Goal: Information Seeking & Learning: Learn about a topic

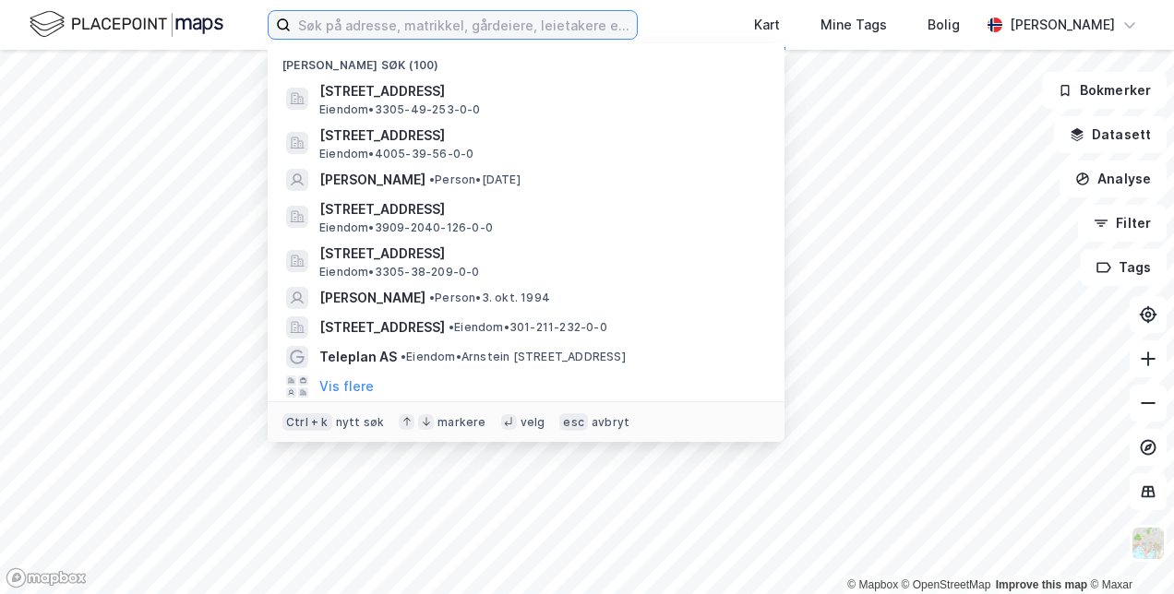
click at [495, 35] on input at bounding box center [464, 25] width 346 height 28
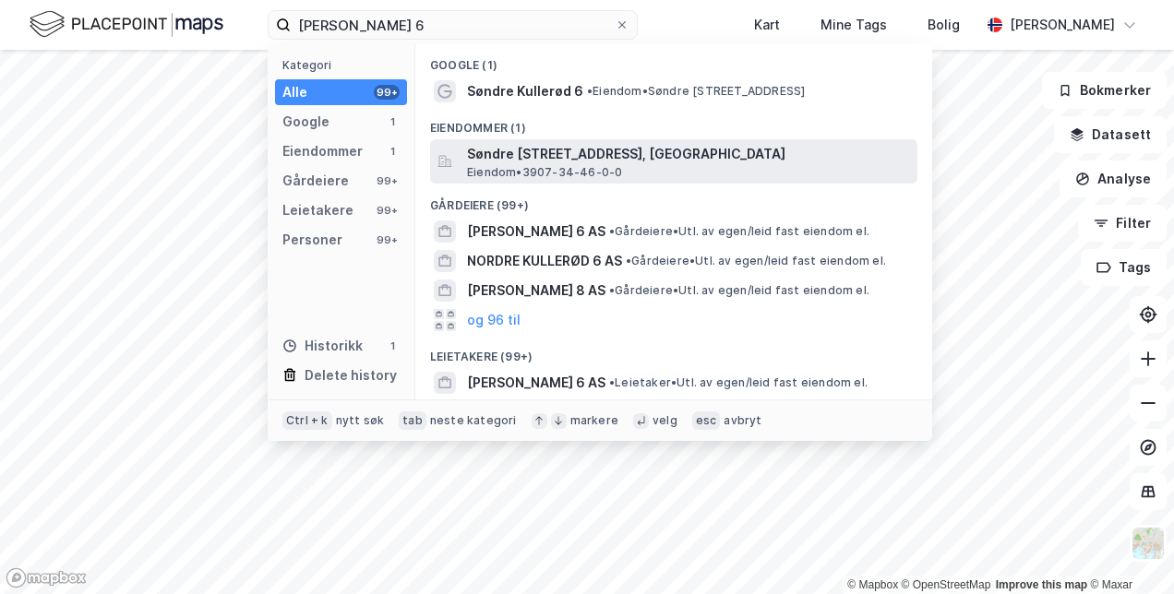
click at [552, 157] on span "Søndre [STREET_ADDRESS], [GEOGRAPHIC_DATA]" at bounding box center [688, 154] width 443 height 22
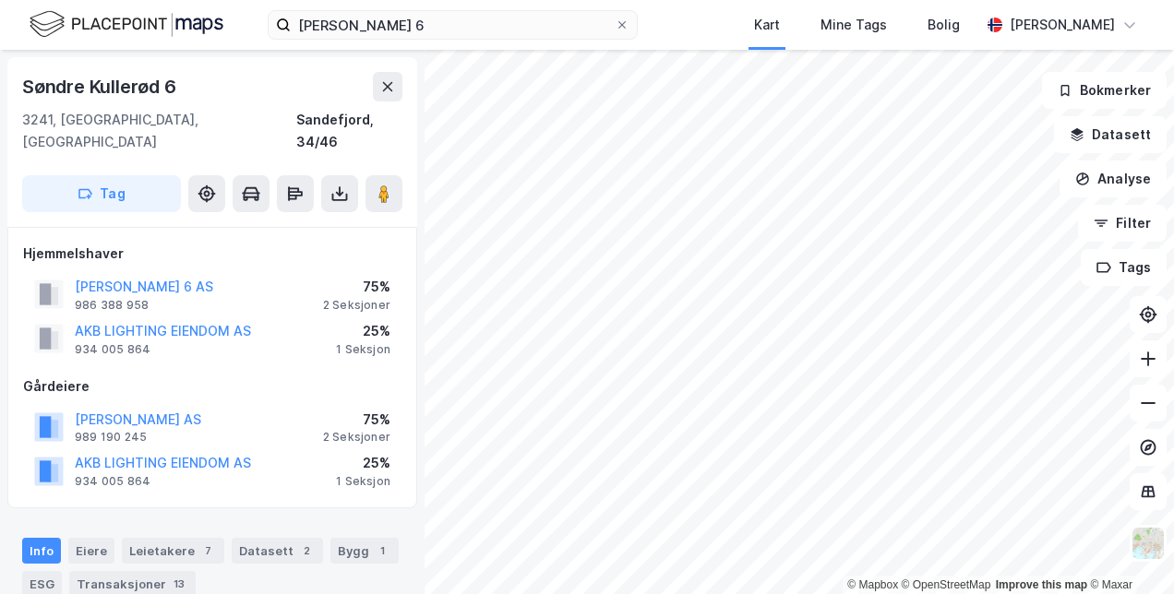
scroll to position [109, 0]
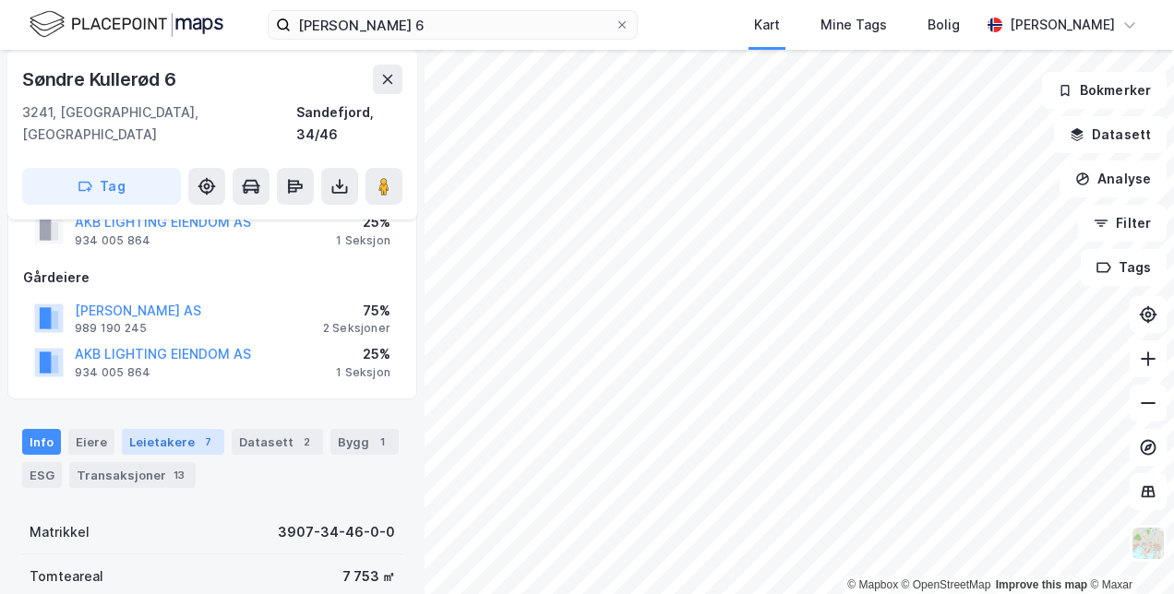
click at [179, 429] on div "Leietakere 7" at bounding box center [173, 442] width 102 height 26
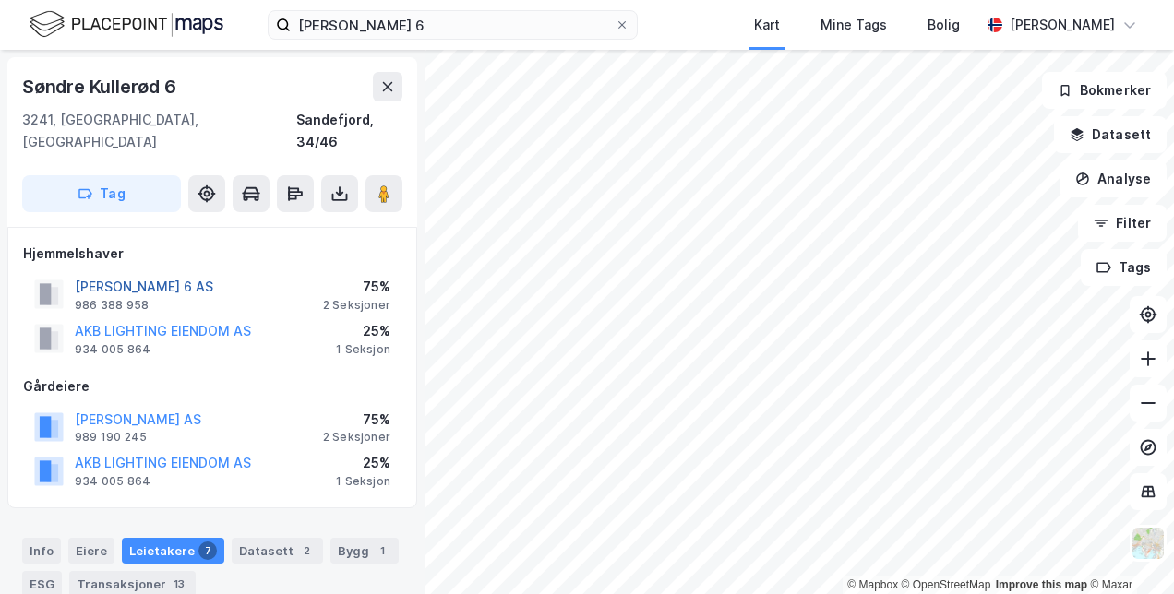
click at [0, 0] on button "[PERSON_NAME] 6 AS" at bounding box center [0, 0] width 0 height 0
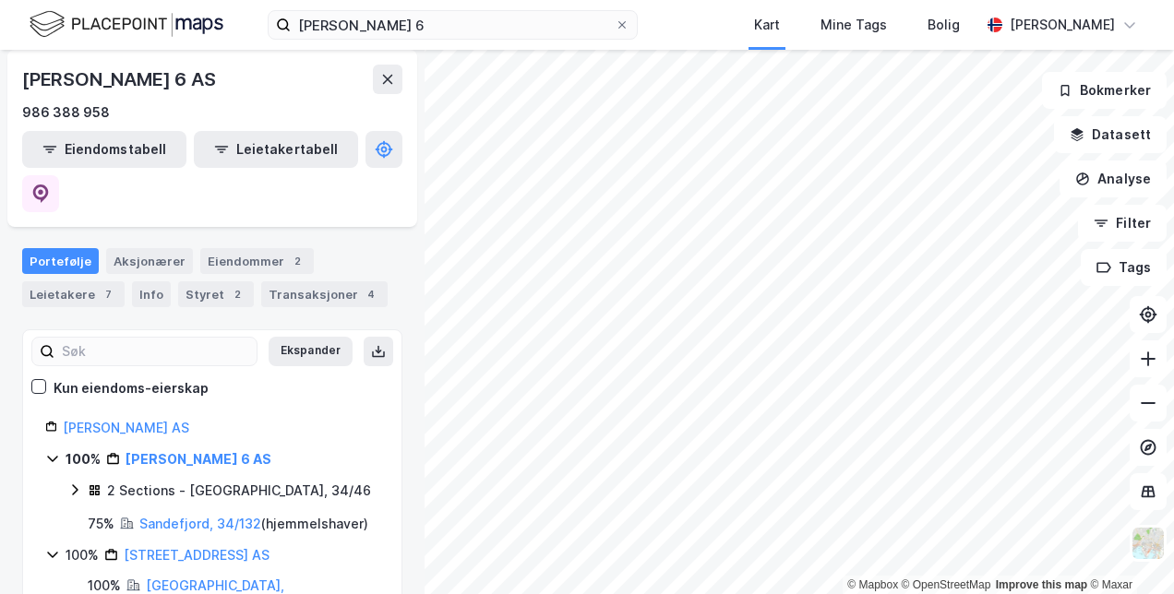
scroll to position [161, 0]
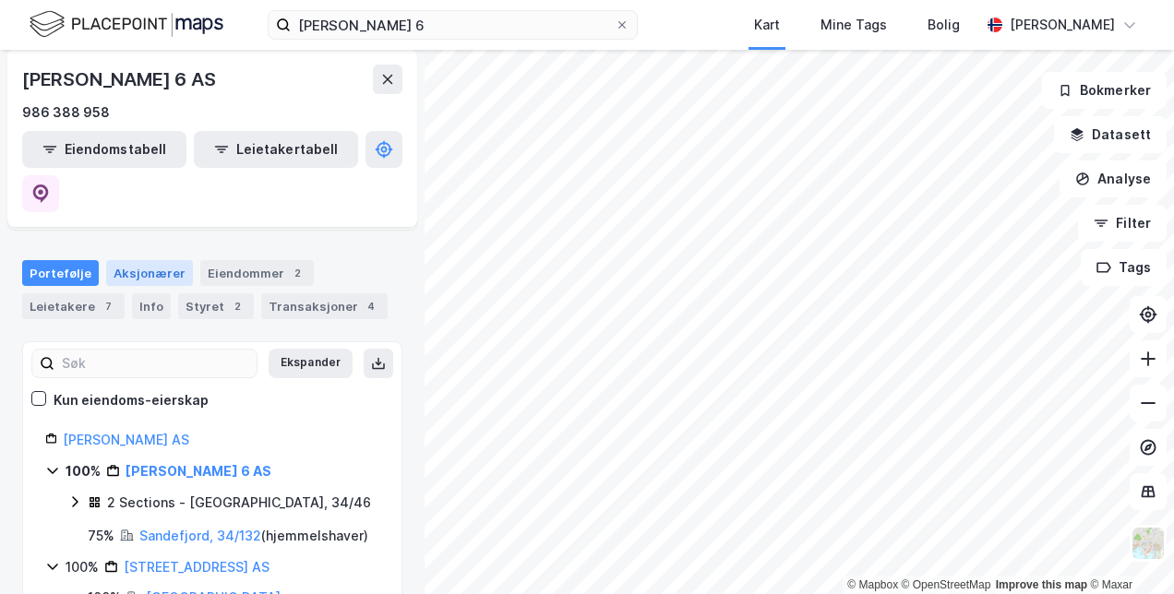
click at [122, 260] on div "Aksjonærer" at bounding box center [149, 273] width 87 height 26
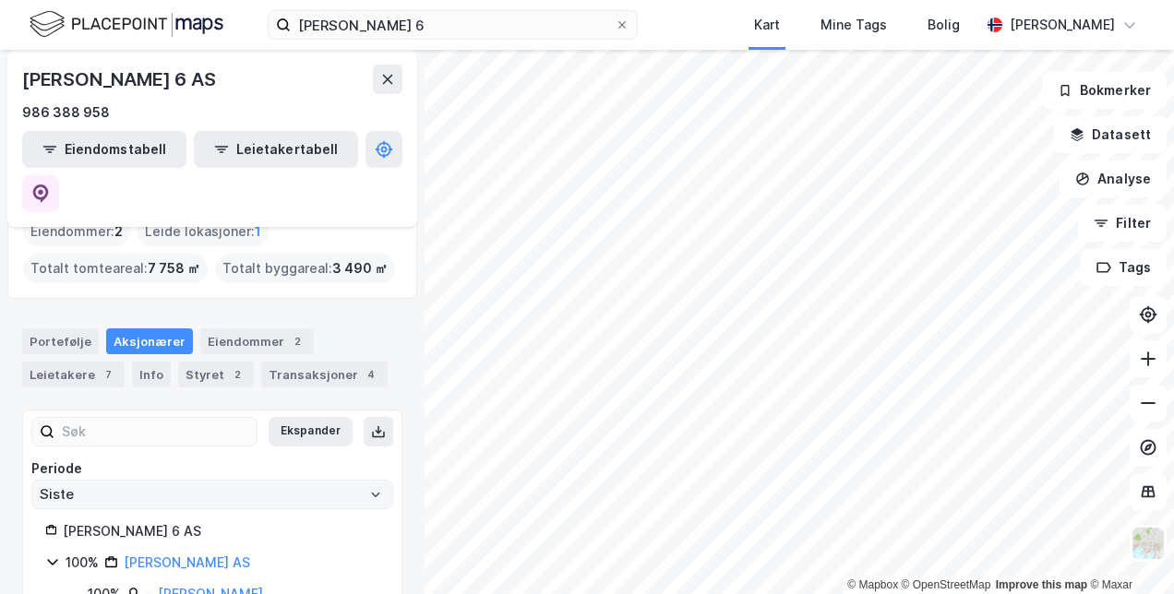
scroll to position [102, 0]
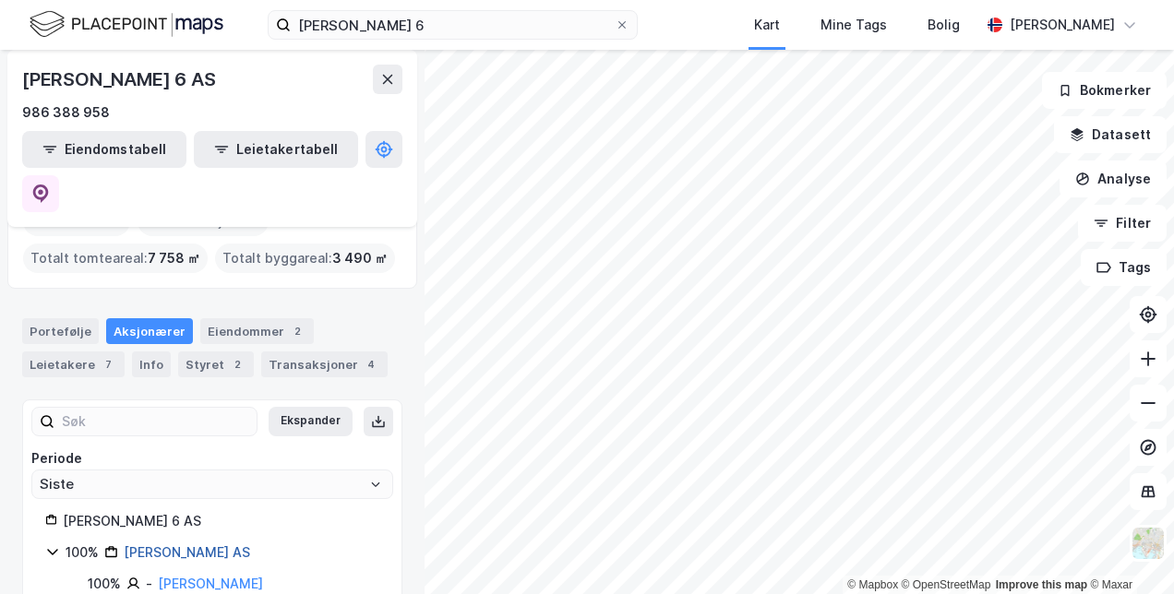
click at [184, 544] on link "[PERSON_NAME] AS" at bounding box center [187, 552] width 126 height 16
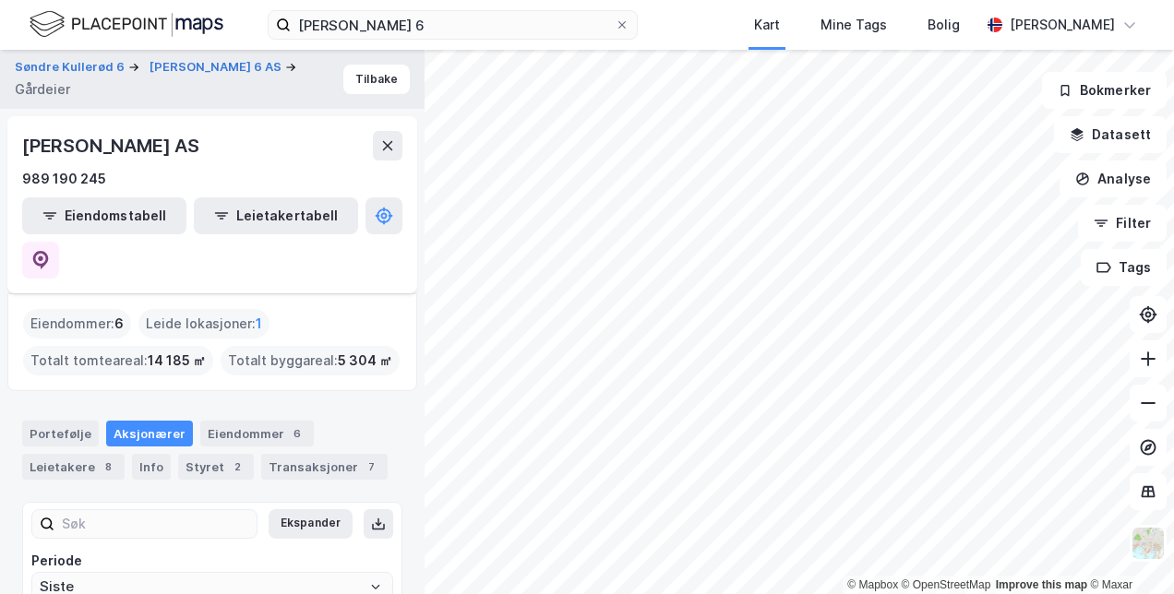
scroll to position [71, 0]
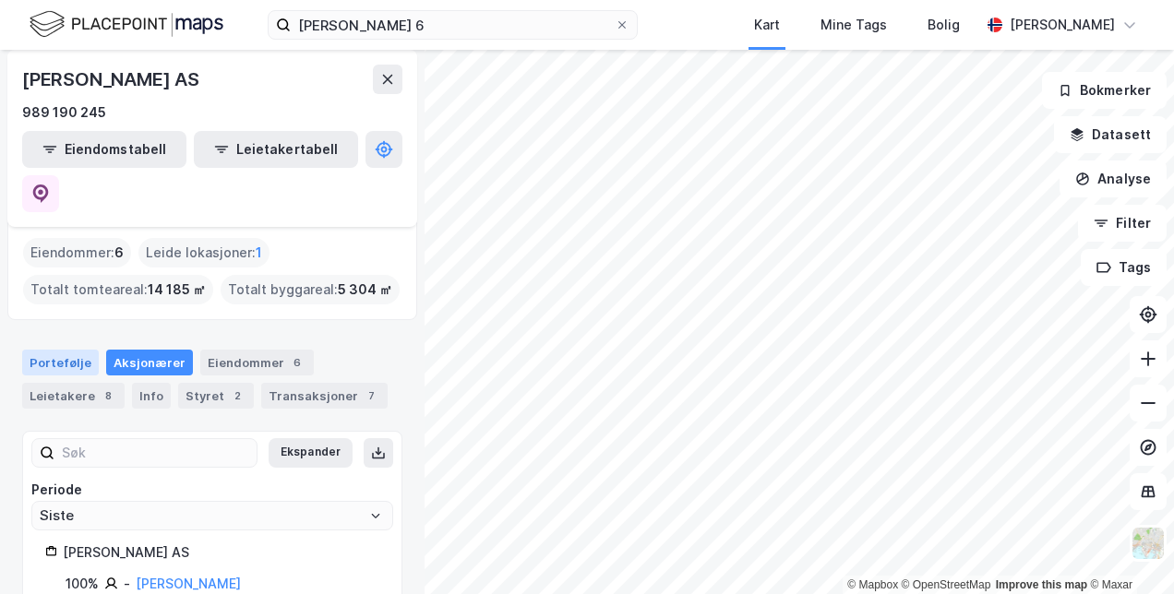
click at [61, 350] on div "Portefølje" at bounding box center [60, 363] width 77 height 26
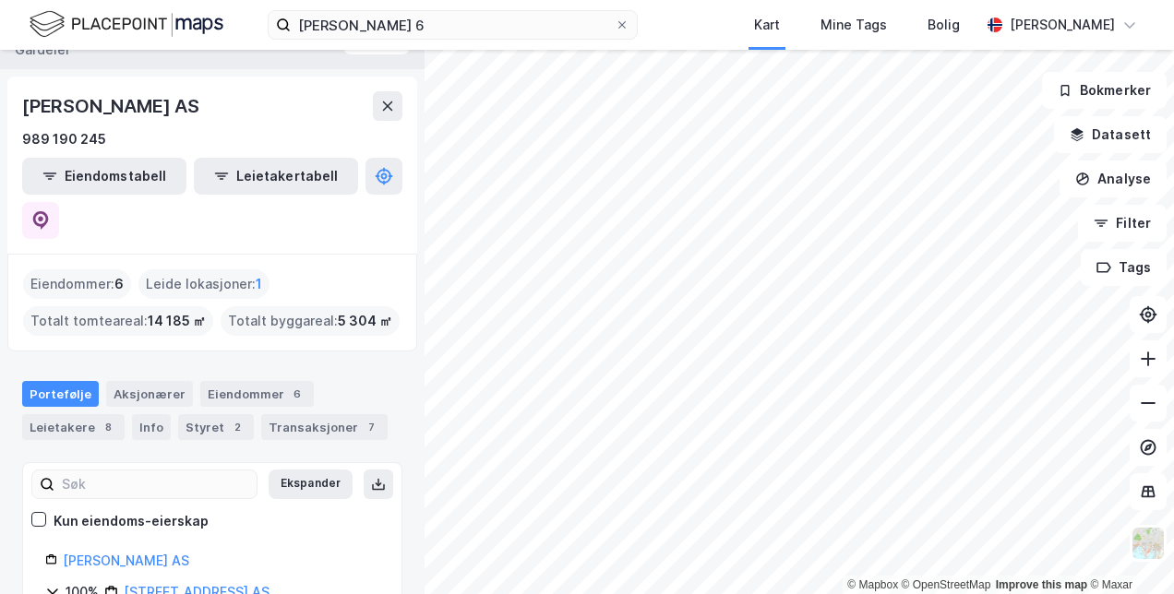
scroll to position [39, 0]
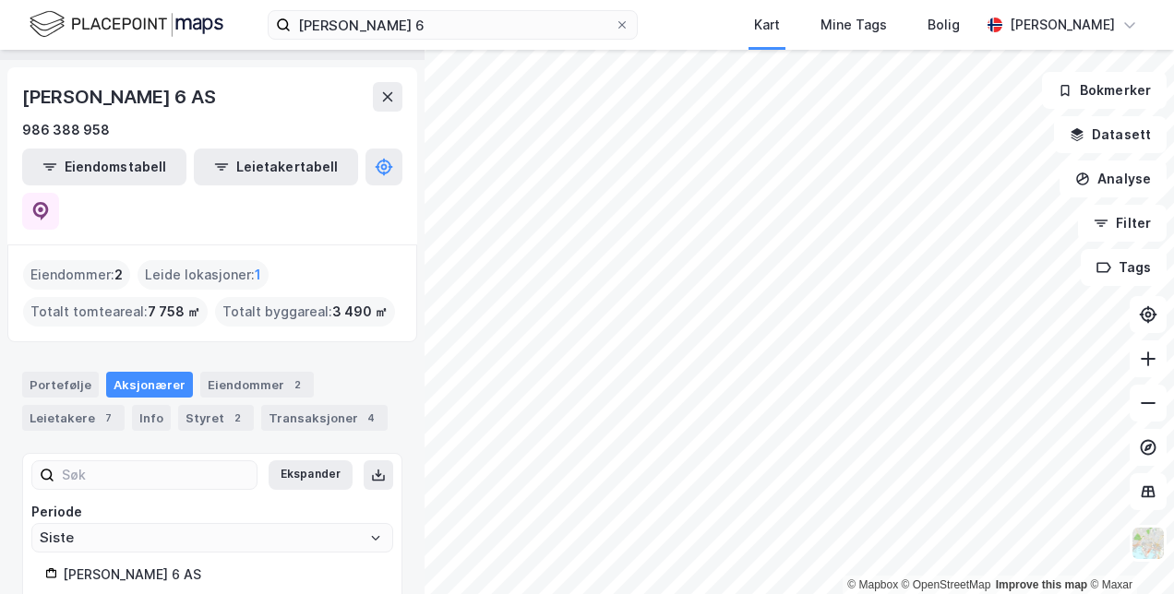
scroll to position [102, 0]
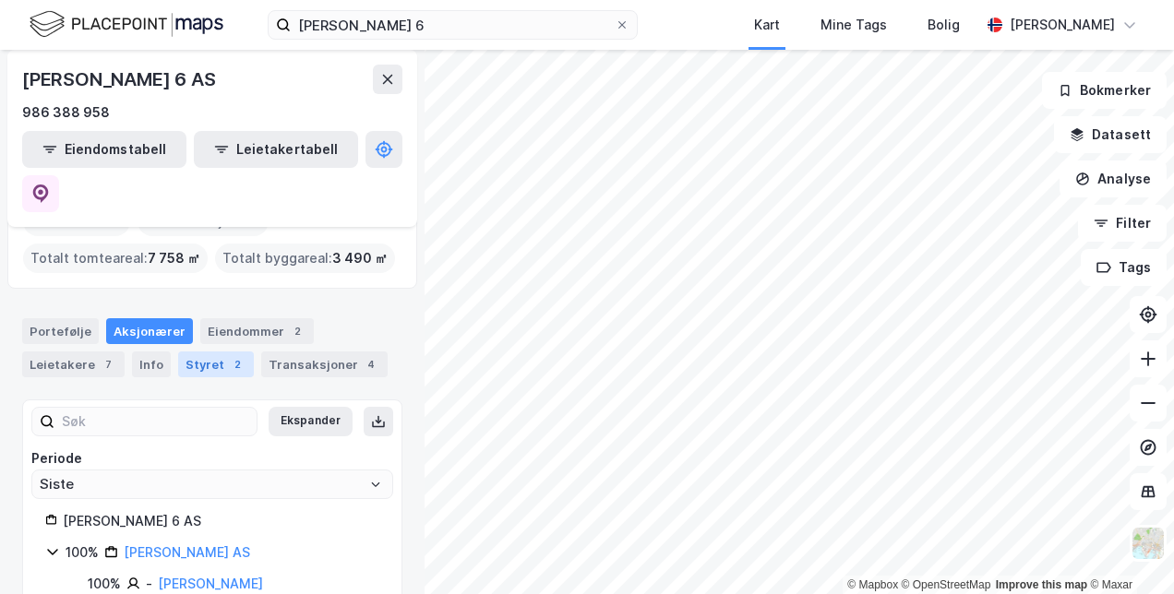
click at [188, 352] on div "Styret 2" at bounding box center [216, 365] width 76 height 26
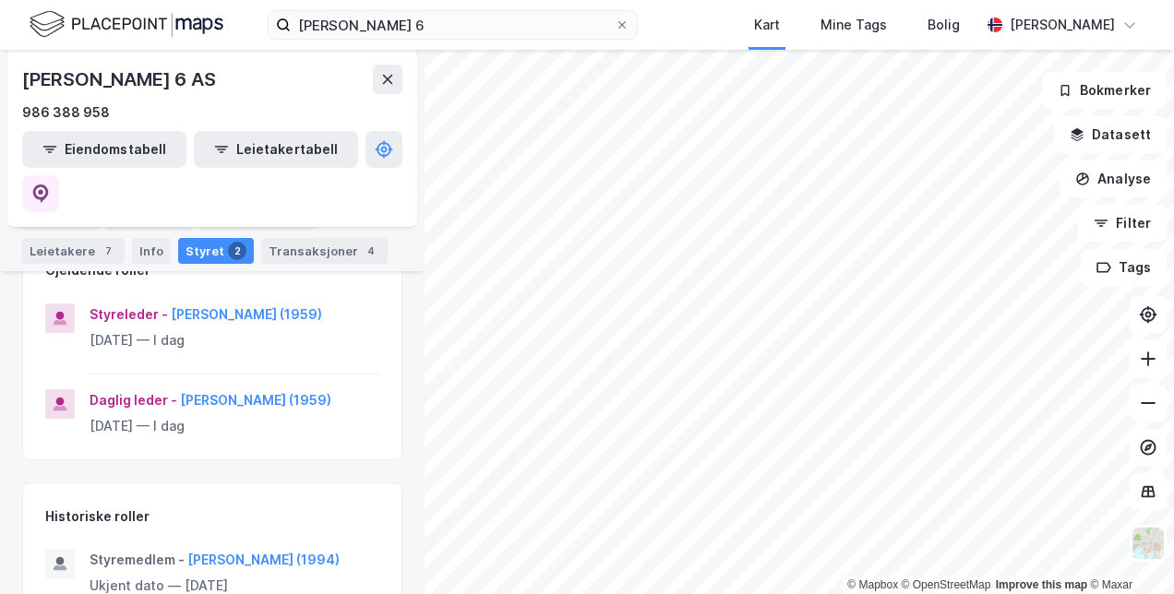
scroll to position [265, 0]
click at [81, 251] on div "Leietakere 7" at bounding box center [73, 251] width 102 height 26
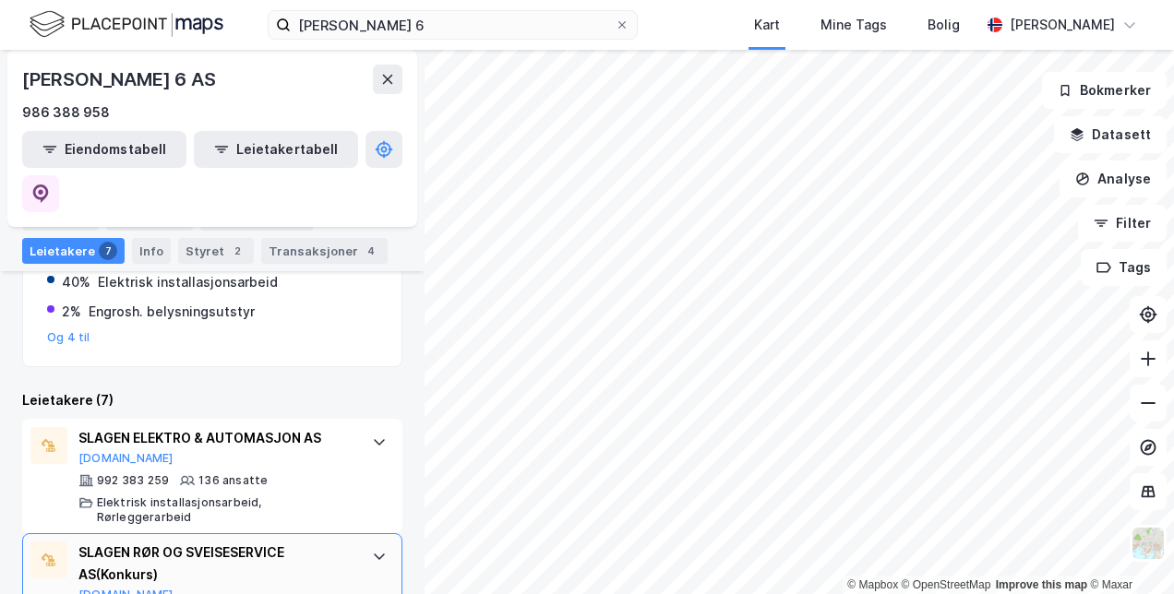
scroll to position [417, 0]
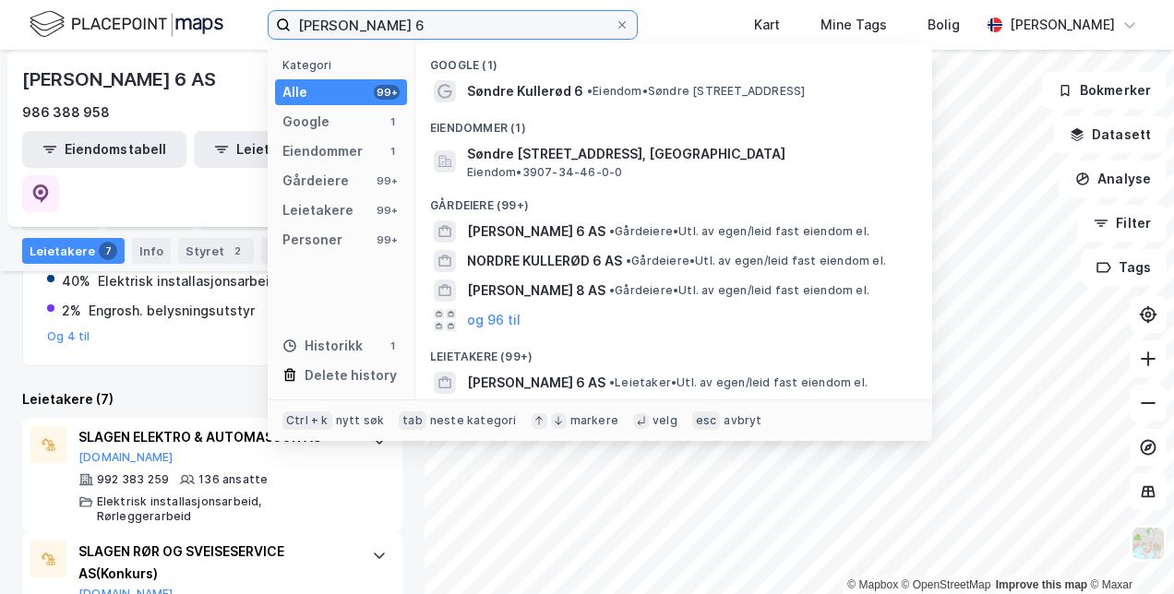
click at [375, 22] on input "[PERSON_NAME] 6" at bounding box center [453, 25] width 324 height 28
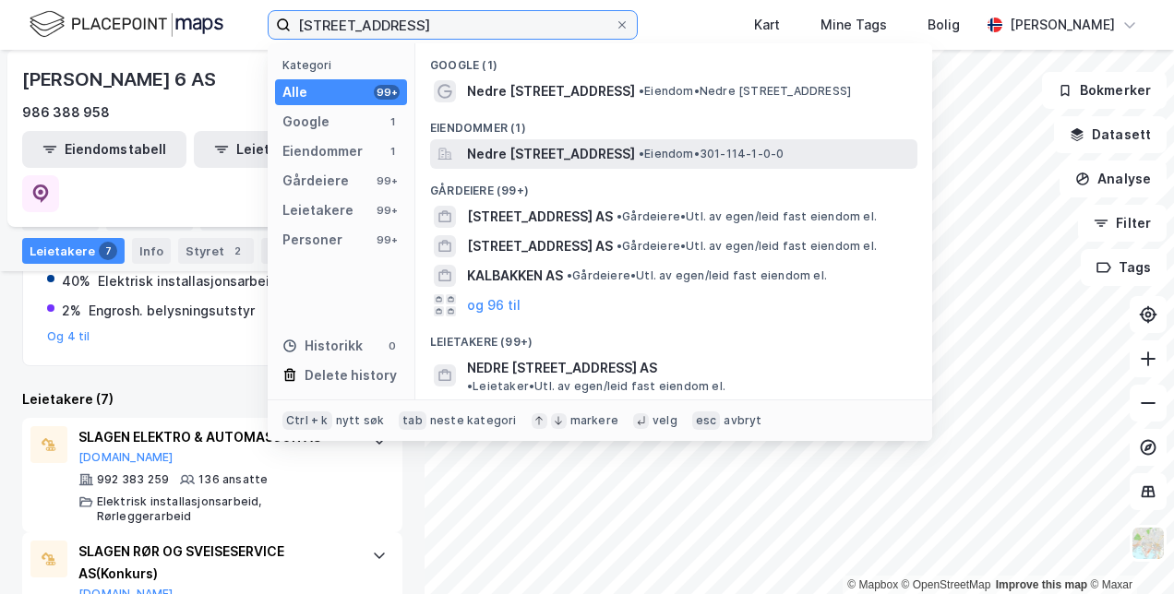
type input "[STREET_ADDRESS]"
click at [542, 153] on span "Nedre [STREET_ADDRESS]" at bounding box center [551, 154] width 168 height 22
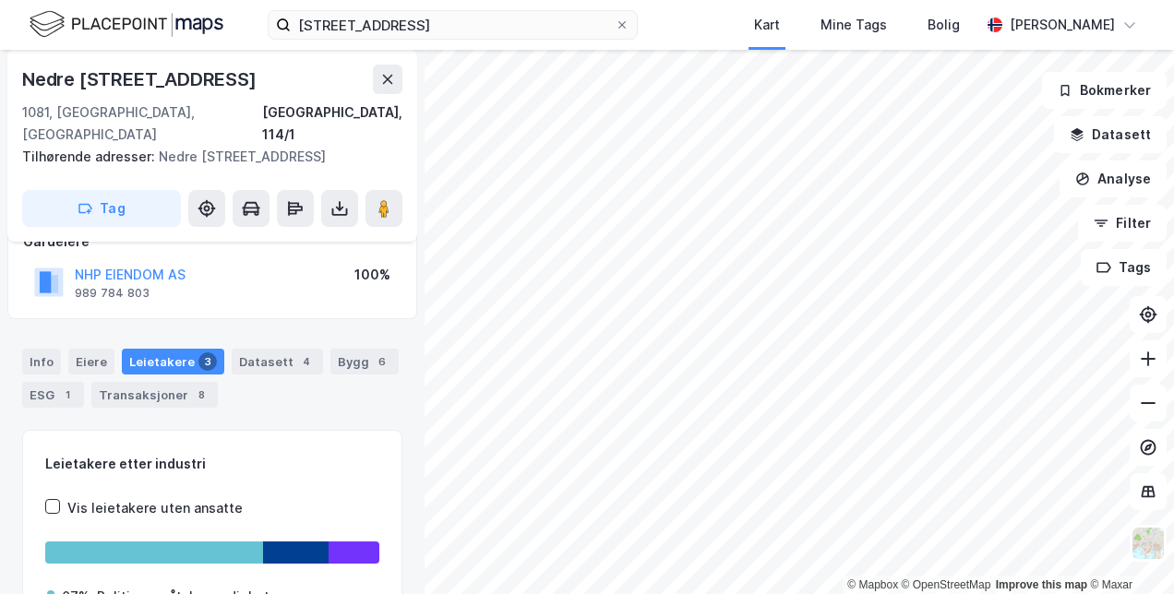
scroll to position [124, 0]
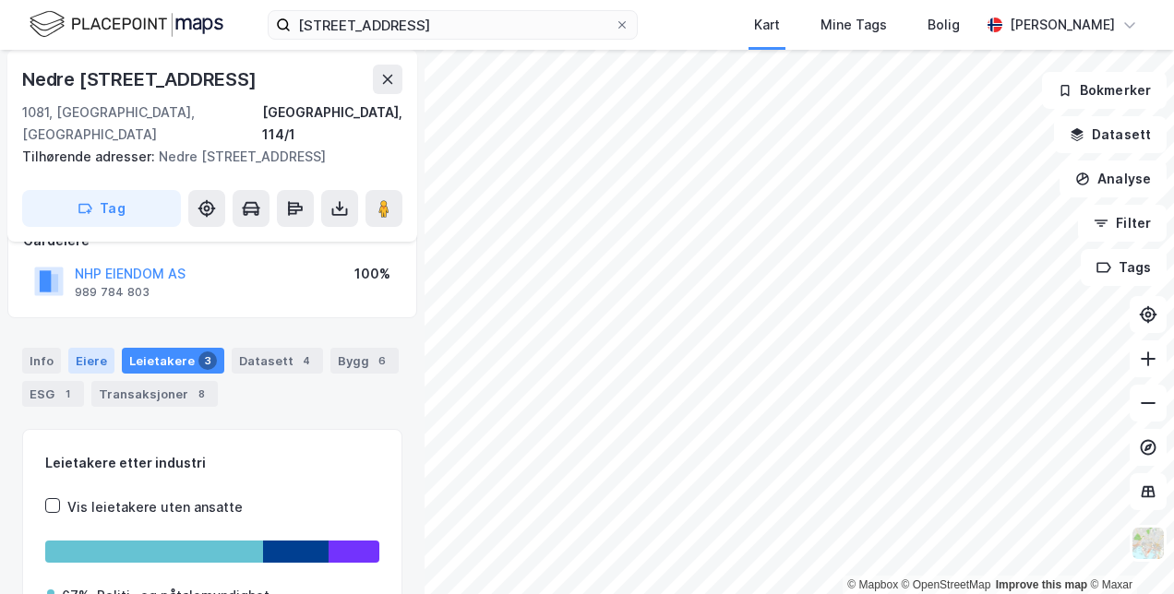
click at [79, 348] on div "Eiere" at bounding box center [91, 361] width 46 height 26
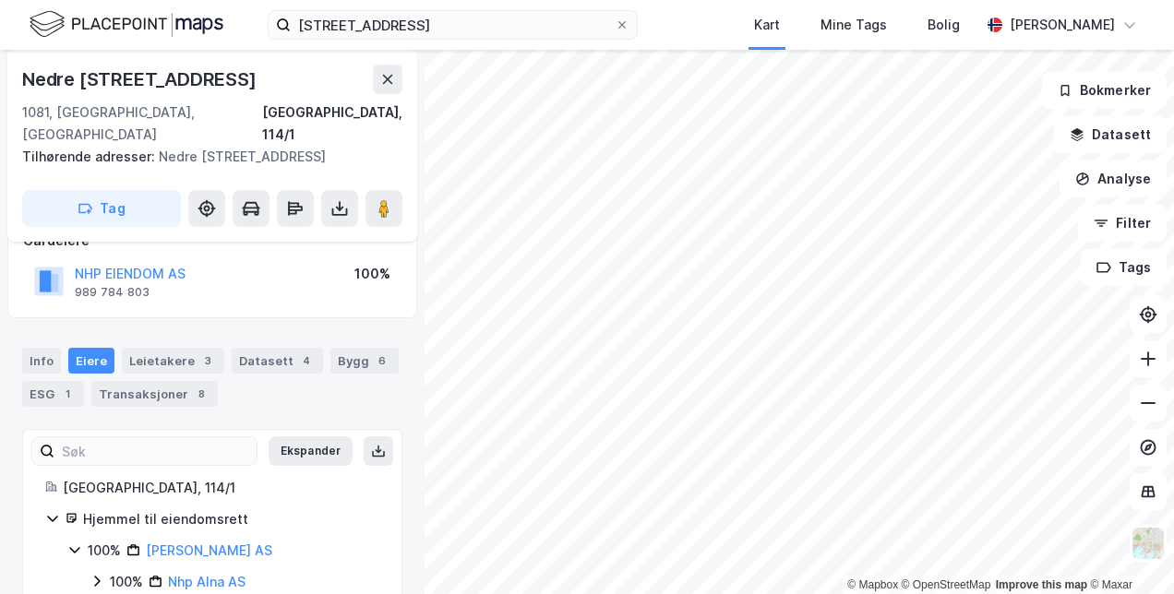
scroll to position [145, 0]
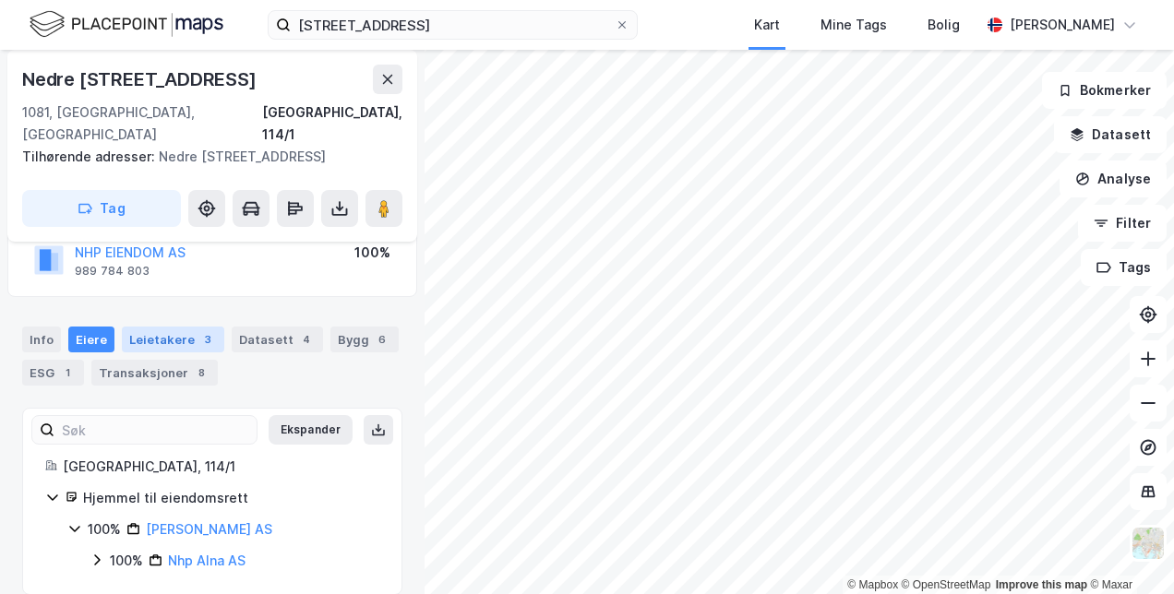
click at [164, 327] on div "Leietakere 3" at bounding box center [173, 340] width 102 height 26
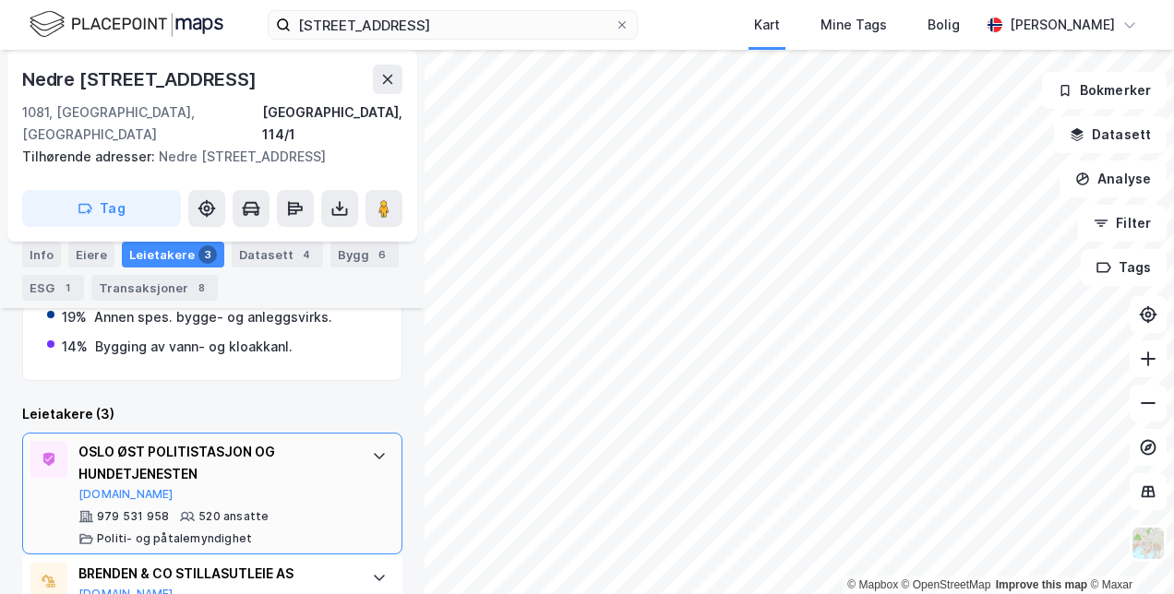
scroll to position [424, 0]
